Goal: Transaction & Acquisition: Purchase product/service

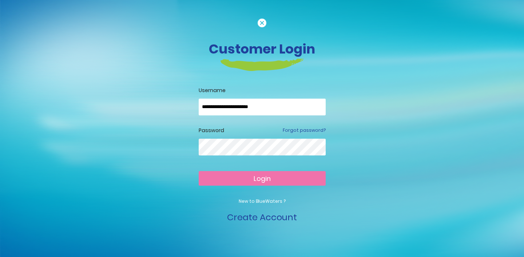
type input "**********"
click at [262, 178] on button "Login" at bounding box center [262, 178] width 127 height 15
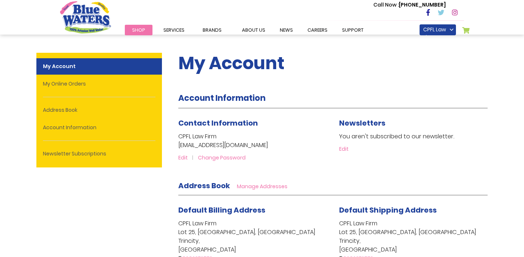
click at [140, 29] on span "Shop" at bounding box center [138, 30] width 13 height 7
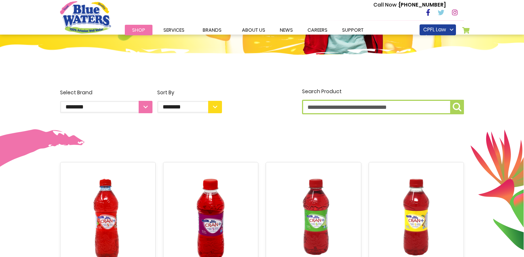
scroll to position [144, 0]
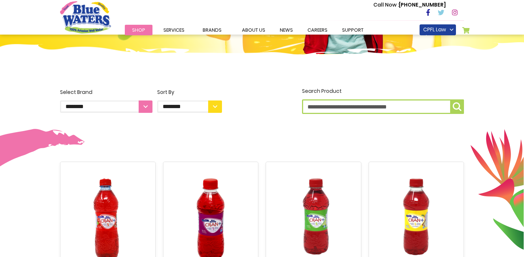
click at [438, 107] on input "Search Product" at bounding box center [383, 106] width 162 height 15
type input "*****"
click at [457, 107] on button "Search Product *****" at bounding box center [457, 106] width 14 height 15
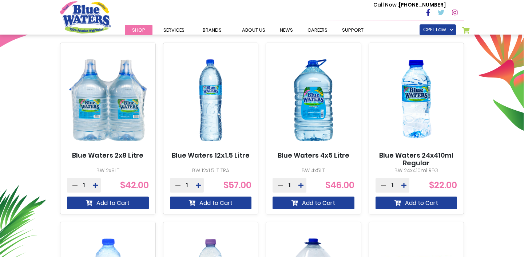
scroll to position [263, 0]
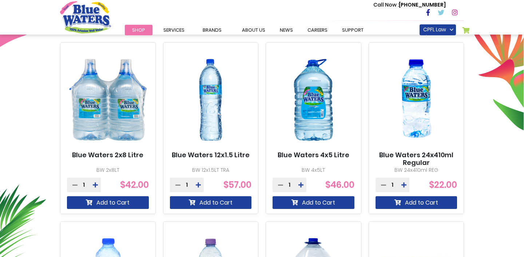
click at [420, 156] on link "Blue Waters 24x410ml Regular" at bounding box center [417, 159] width 82 height 16
click at [391, 185] on div "1" at bounding box center [393, 185] width 34 height 15
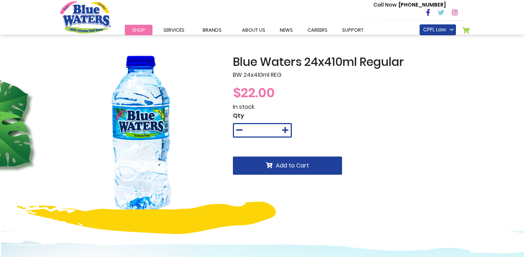
click at [284, 128] on icon at bounding box center [285, 130] width 7 height 7
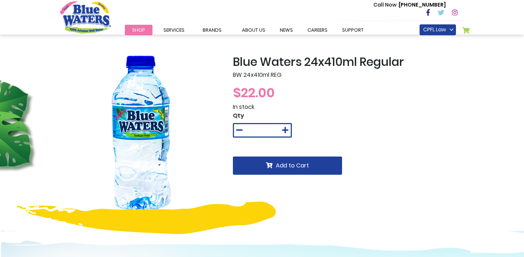
click at [284, 128] on icon at bounding box center [285, 130] width 7 height 7
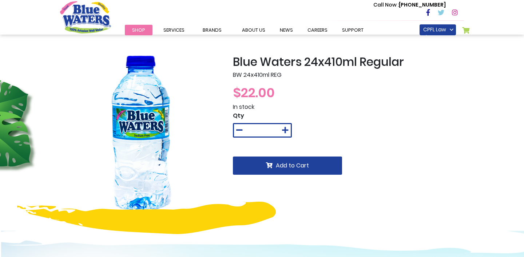
click at [284, 128] on icon at bounding box center [285, 130] width 7 height 7
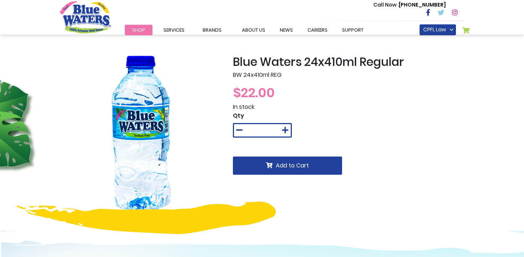
click at [284, 128] on icon at bounding box center [285, 130] width 7 height 7
type input "**"
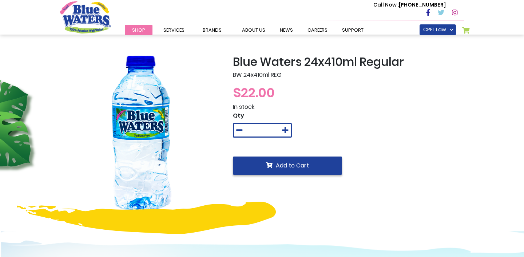
click at [297, 166] on span "Add to Cart" at bounding box center [292, 165] width 33 height 8
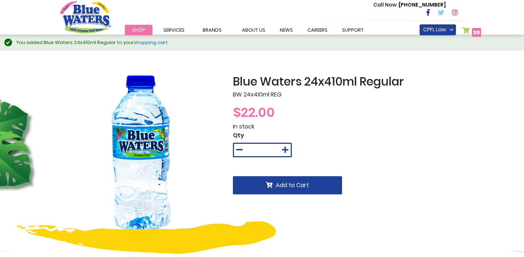
click at [477, 30] on span "20" at bounding box center [476, 32] width 7 height 7
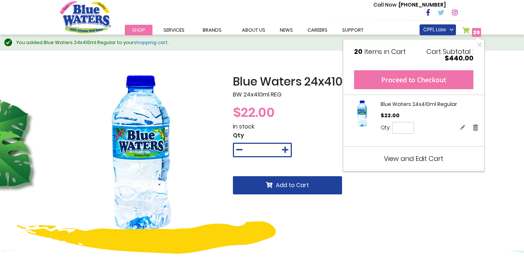
click at [445, 79] on button "Proceed to Checkout" at bounding box center [413, 79] width 119 height 19
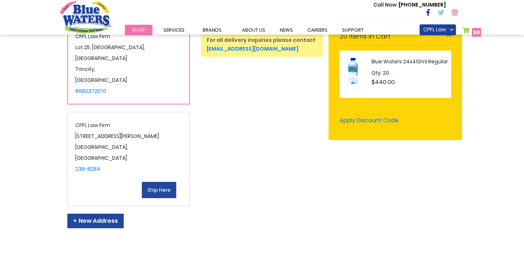
scroll to position [186, 0]
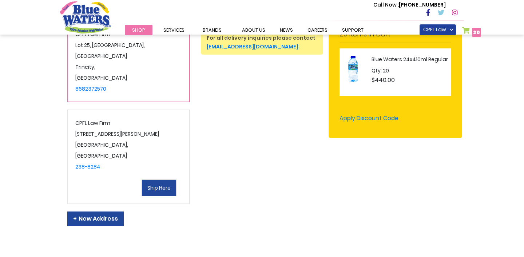
click at [162, 180] on button "Ship Here" at bounding box center [159, 188] width 35 height 17
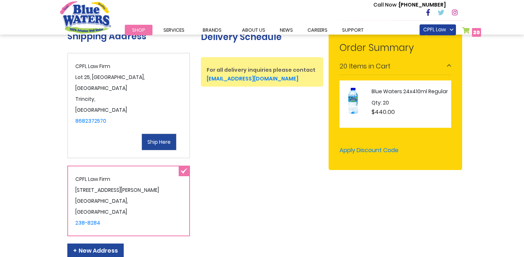
scroll to position [129, 0]
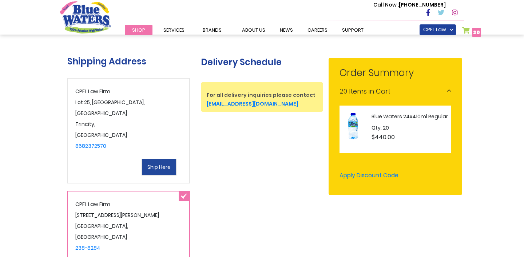
click at [162, 159] on button "Ship Here" at bounding box center [159, 167] width 35 height 17
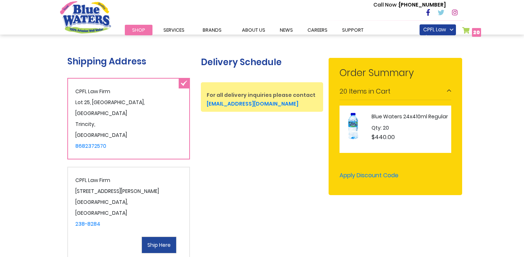
click at [247, 170] on div "Sign In Close Sign In Email Address Password Sign In" at bounding box center [262, 185] width 401 height 403
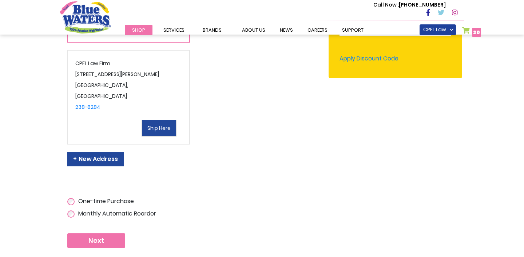
scroll to position [253, 0]
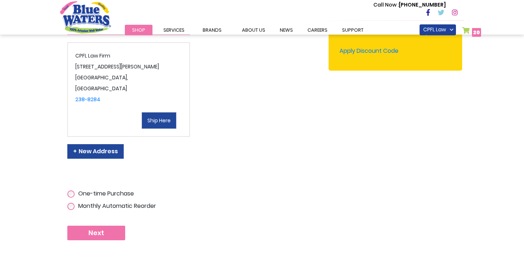
click at [100, 229] on span "Next" at bounding box center [96, 233] width 16 height 8
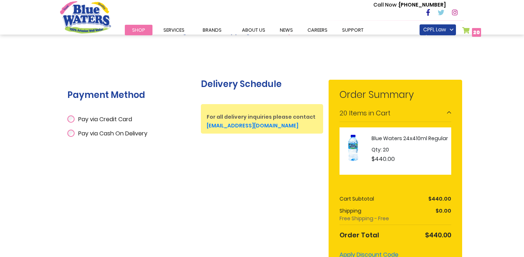
scroll to position [122, 0]
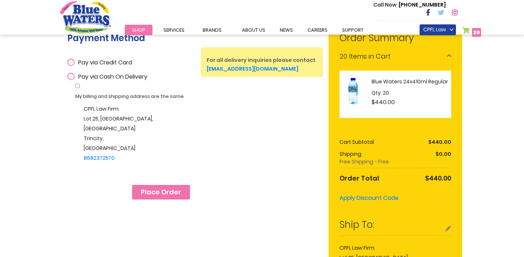
scroll to position [167, 0]
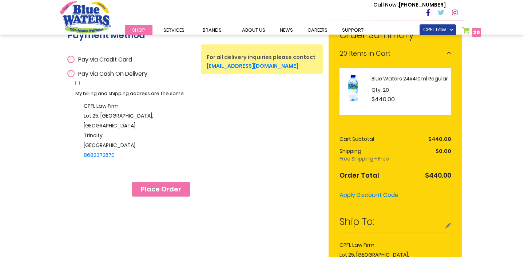
click at [169, 185] on span "Place Order" at bounding box center [161, 189] width 40 height 8
